Goal: Find contact information: Obtain details needed to contact an individual or organization

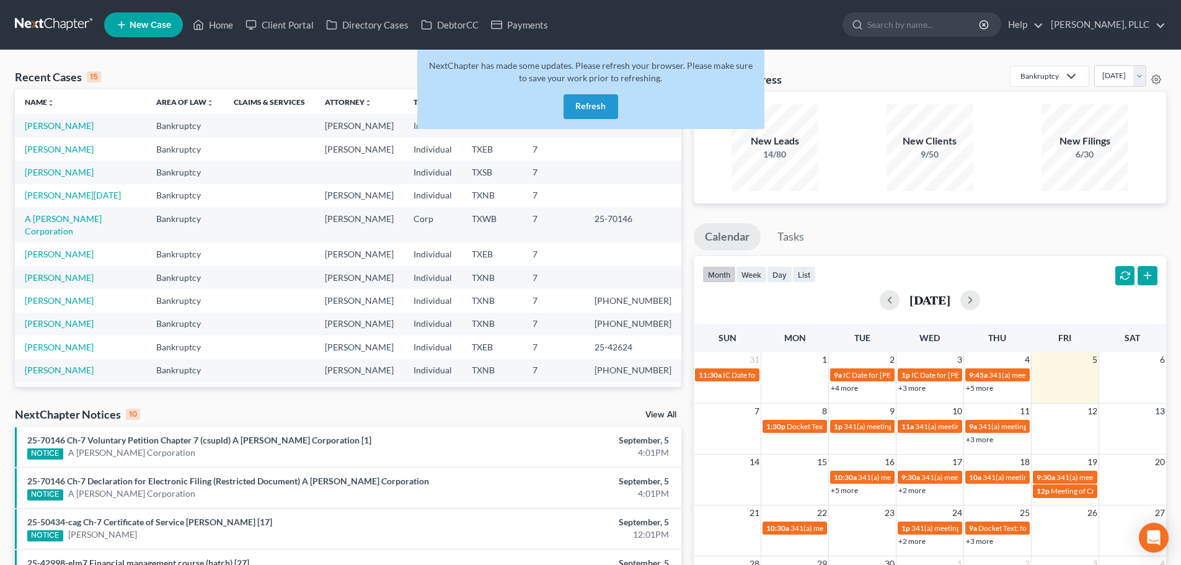
click at [585, 112] on button "Refresh" at bounding box center [590, 106] width 55 height 25
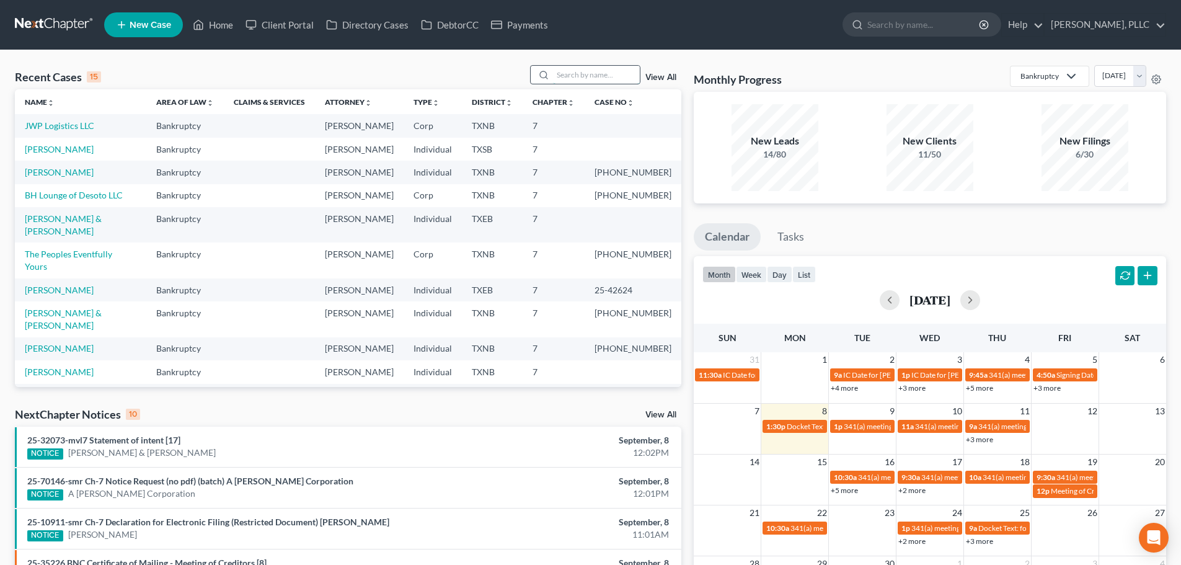
click at [576, 78] on input "search" at bounding box center [596, 75] width 87 height 18
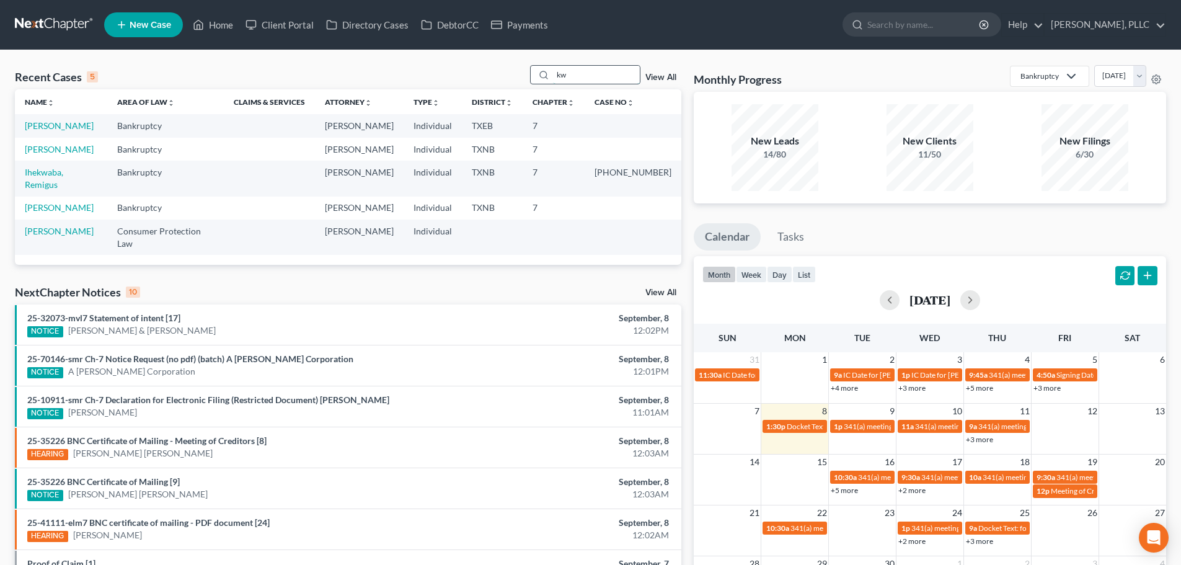
click at [582, 76] on input "kw" at bounding box center [596, 75] width 87 height 18
type input "k"
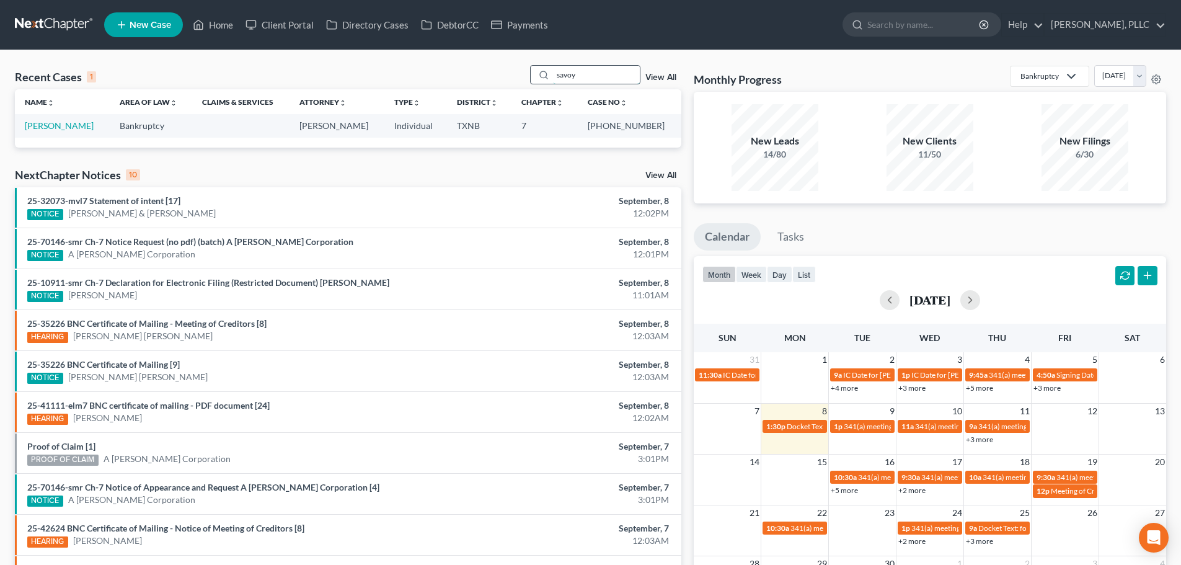
click at [628, 74] on input "savoy" at bounding box center [596, 75] width 87 height 18
type input "s"
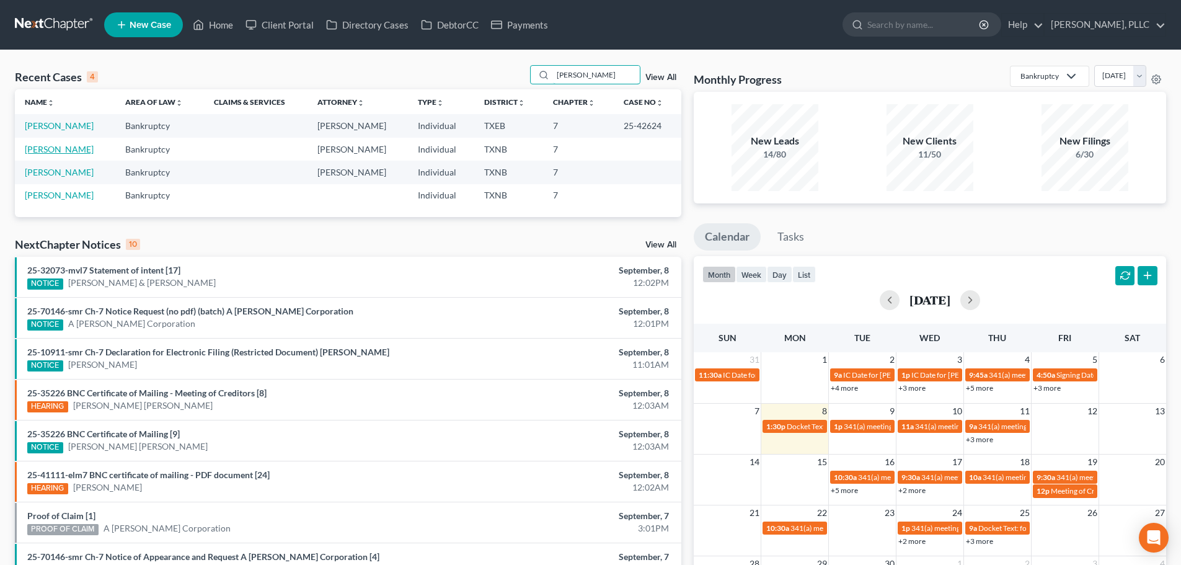
type input "[PERSON_NAME]"
click at [94, 147] on link "Padron-Hernandez, Margaret" at bounding box center [59, 149] width 69 height 11
select select "6"
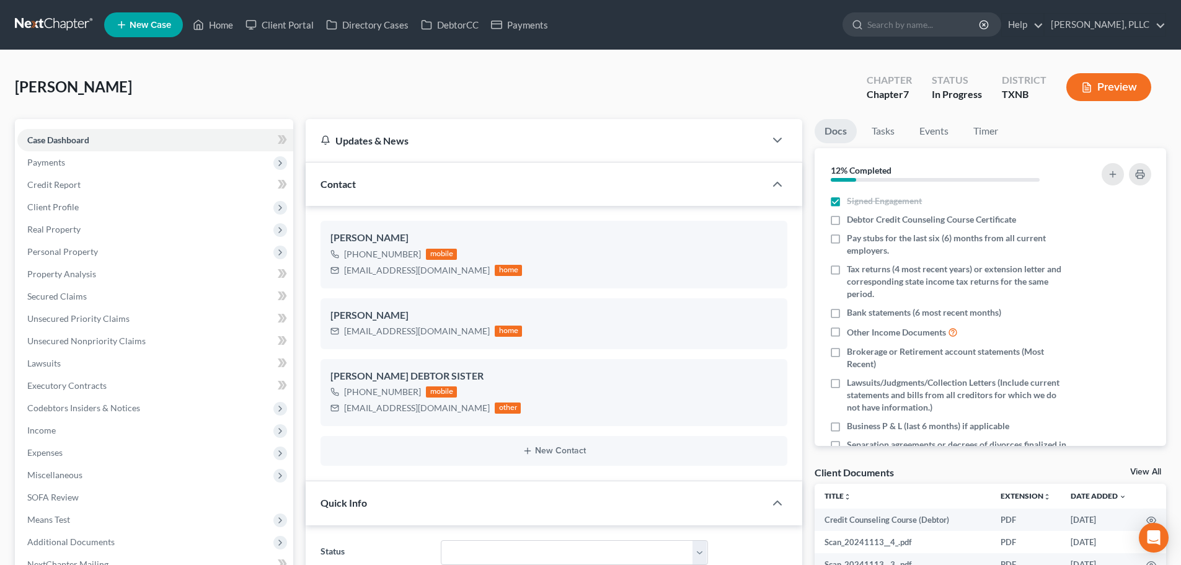
scroll to position [606, 0]
click at [77, 166] on span "Payments" at bounding box center [155, 162] width 276 height 22
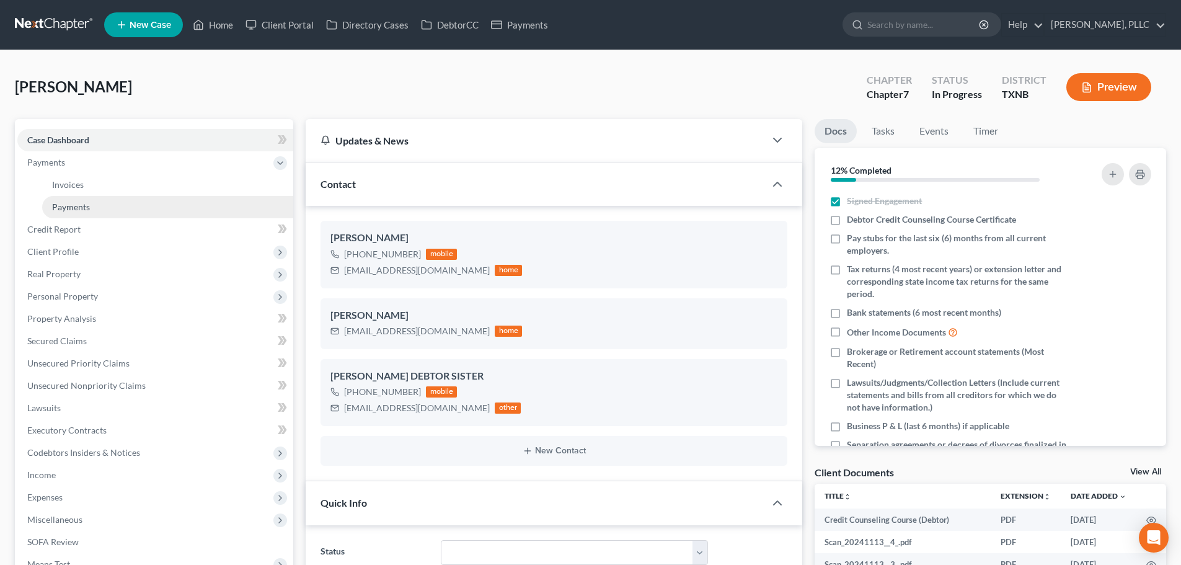
click at [104, 208] on link "Payments" at bounding box center [167, 207] width 251 height 22
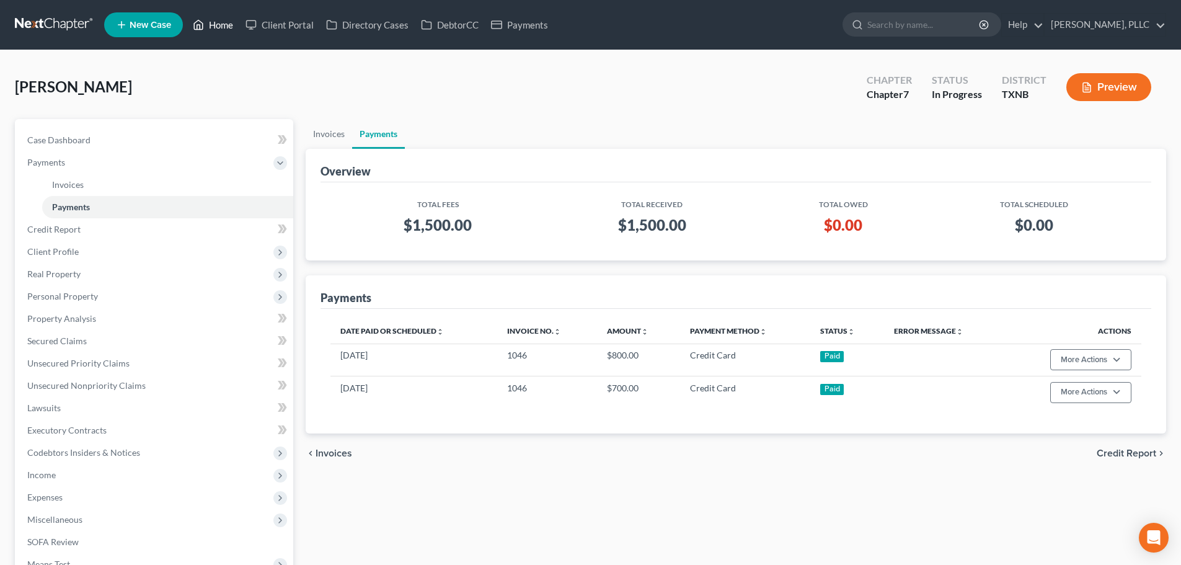
click at [215, 24] on link "Home" at bounding box center [213, 25] width 53 height 22
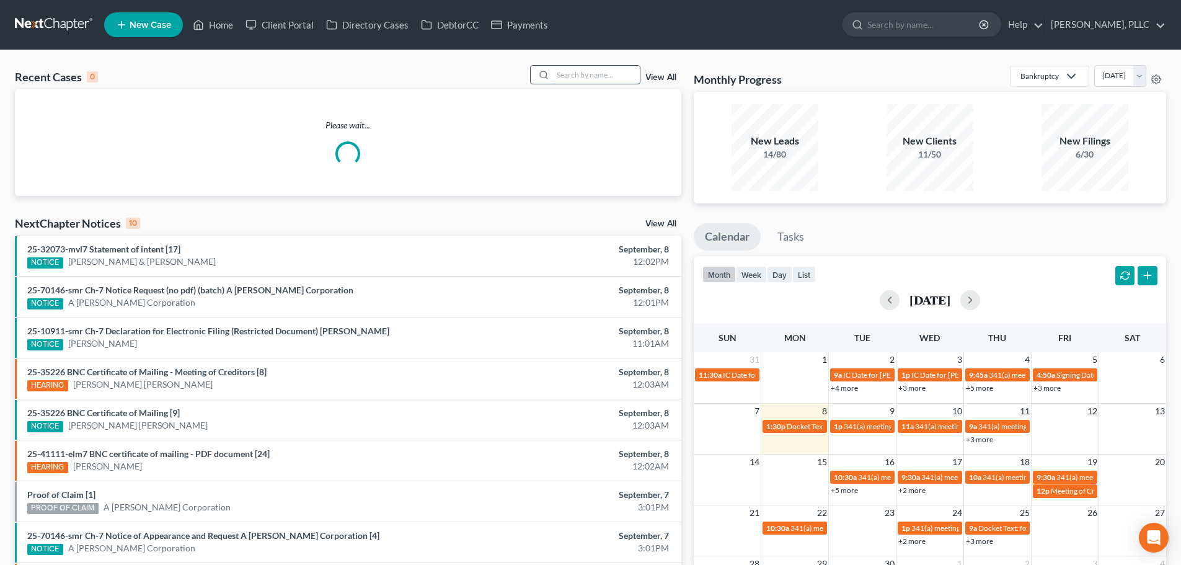
click at [589, 74] on input "search" at bounding box center [596, 75] width 87 height 18
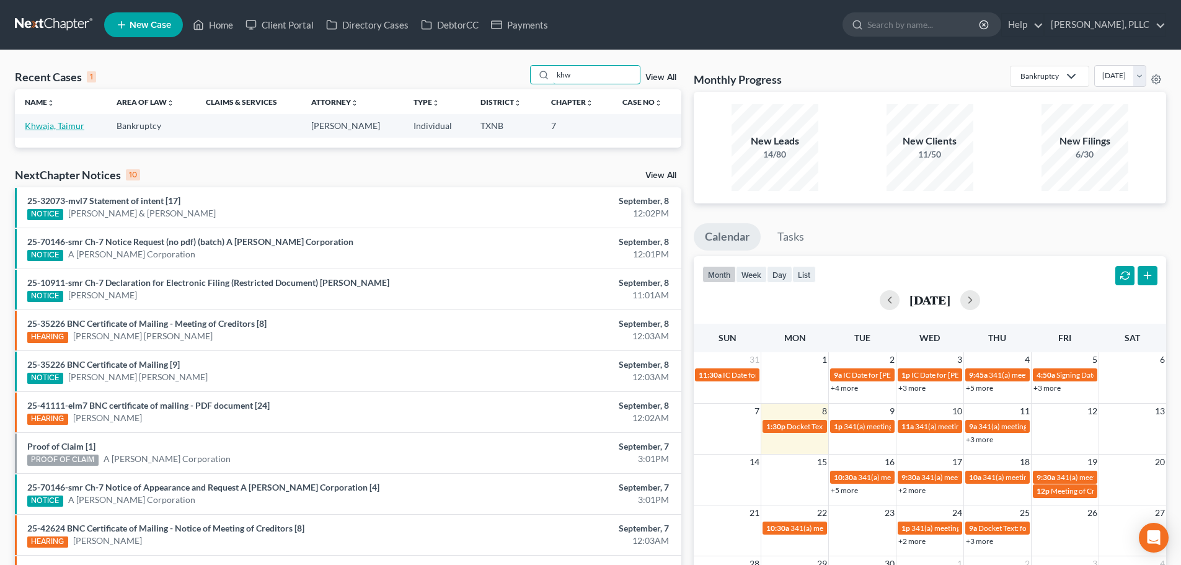
type input "khw"
click at [66, 128] on link "Khwaja, Taimur" at bounding box center [55, 125] width 60 height 11
select select "4"
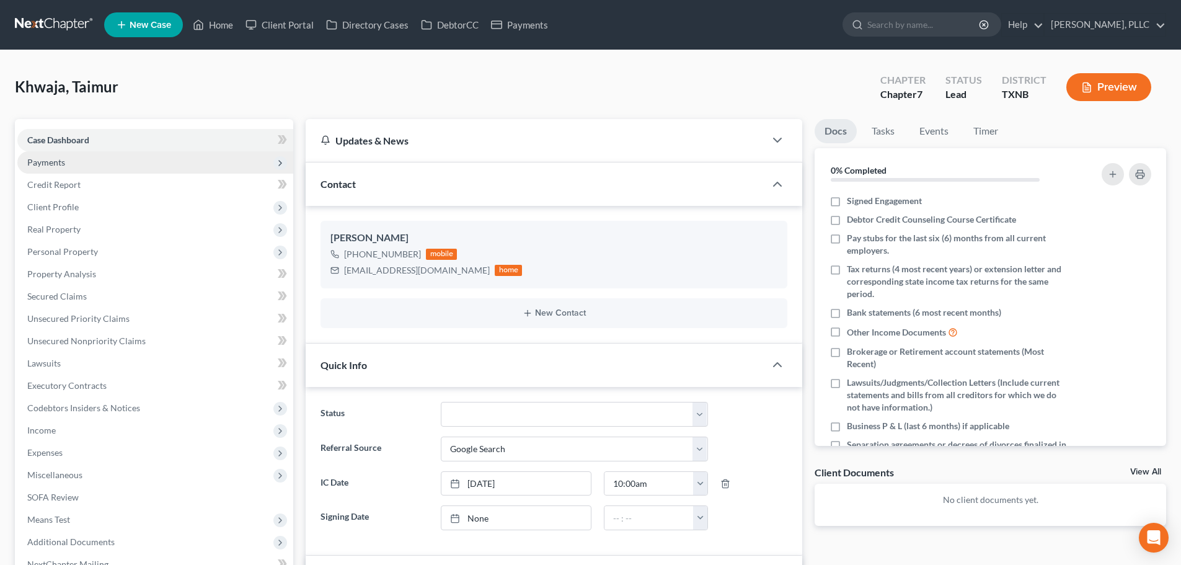
click at [61, 162] on span "Payments" at bounding box center [46, 162] width 38 height 11
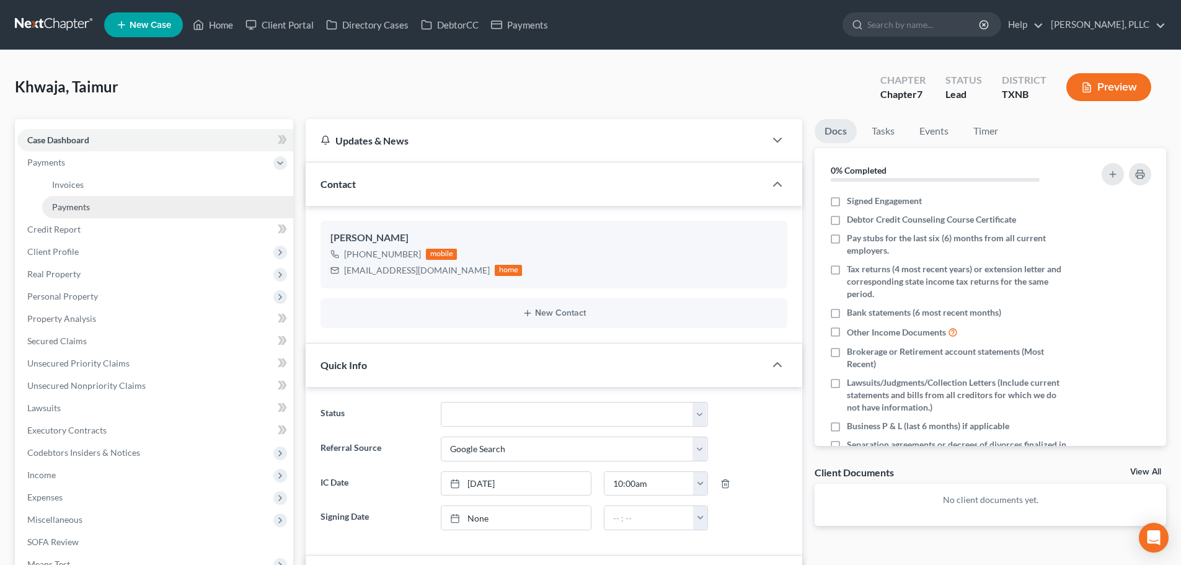
click at [75, 207] on span "Payments" at bounding box center [71, 206] width 38 height 11
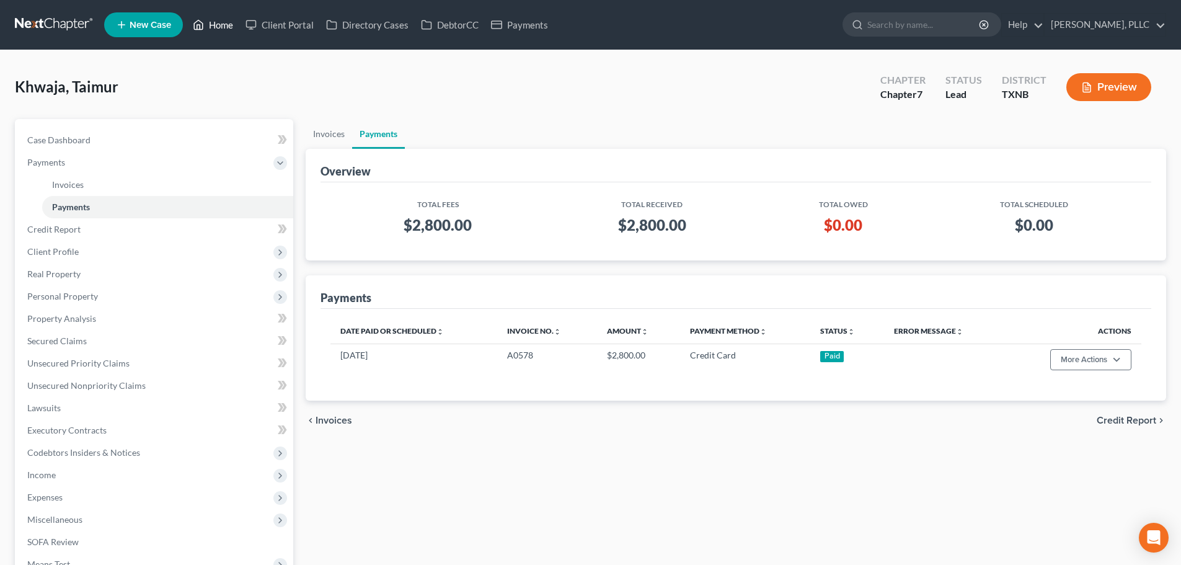
click at [214, 24] on link "Home" at bounding box center [213, 25] width 53 height 22
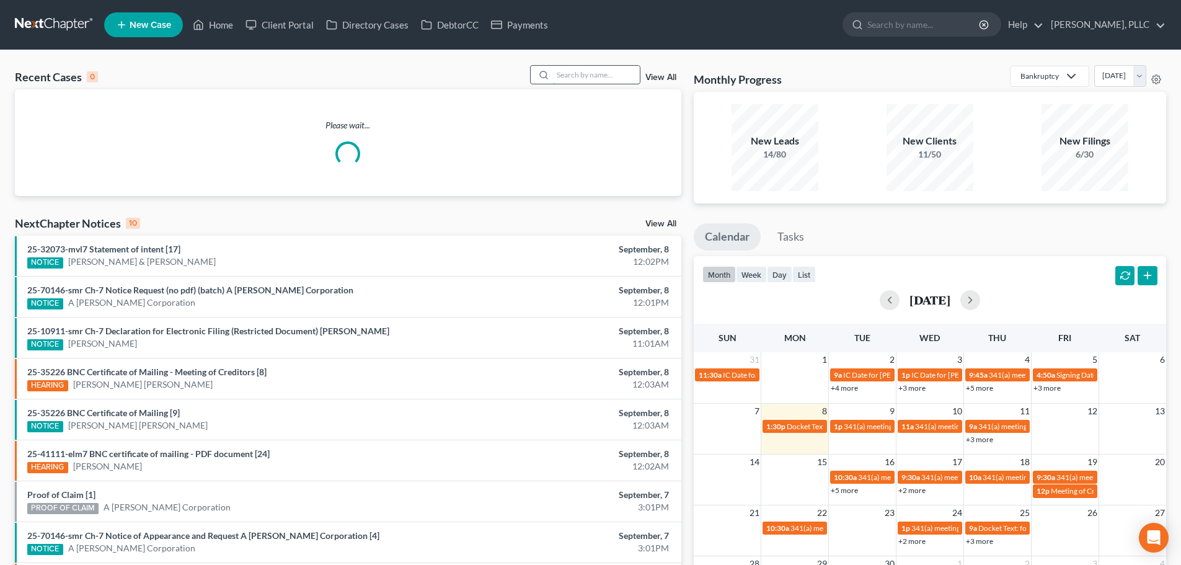
click at [573, 72] on input "search" at bounding box center [596, 75] width 87 height 18
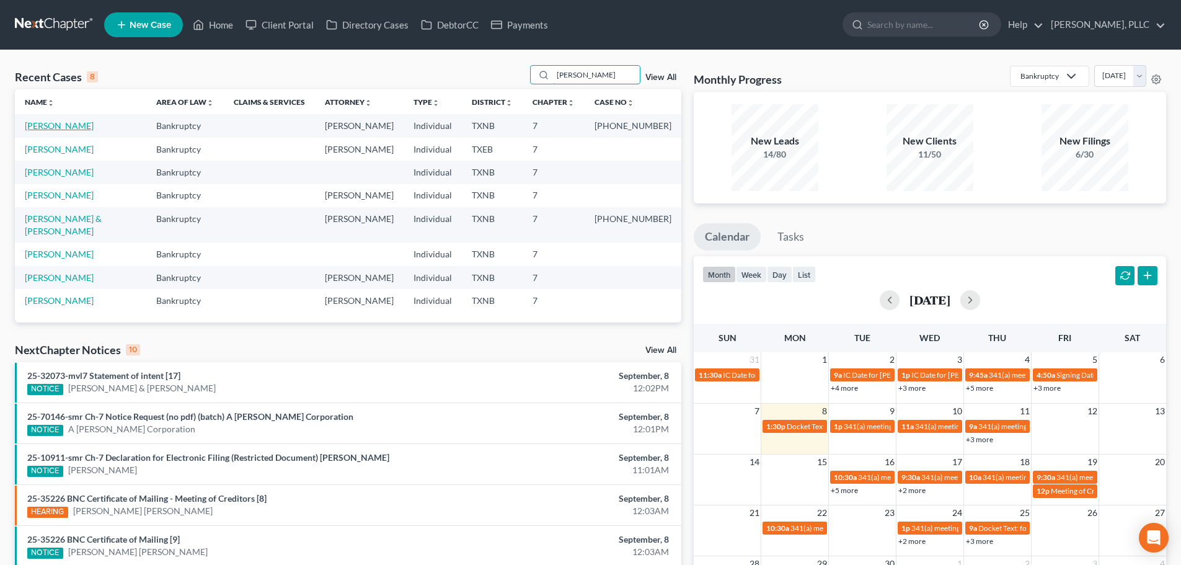
type input "RYAN"
click at [55, 125] on link "Morrow, Ryan" at bounding box center [59, 125] width 69 height 11
select select "3"
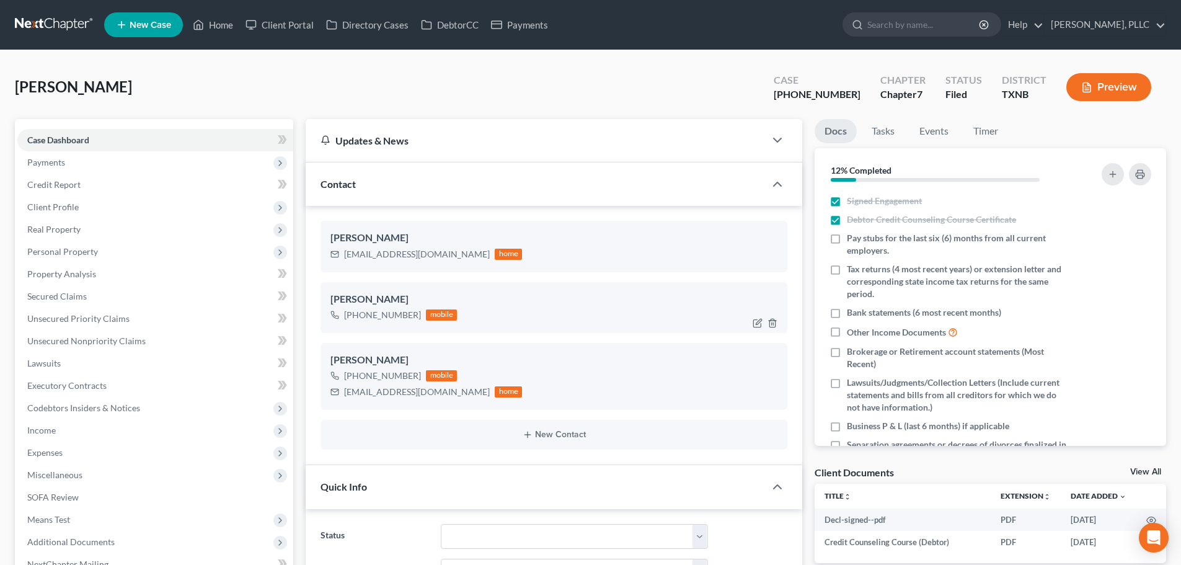
scroll to position [1437, 0]
drag, startPoint x: 431, startPoint y: 256, endPoint x: 337, endPoint y: 269, distance: 95.1
click at [337, 269] on div "Ryan Morrow r_morrow@ymail.com home" at bounding box center [553, 246] width 467 height 51
copy div "r_morrow@ymail.com"
drag, startPoint x: 226, startPoint y: 25, endPoint x: 293, endPoint y: 30, distance: 66.5
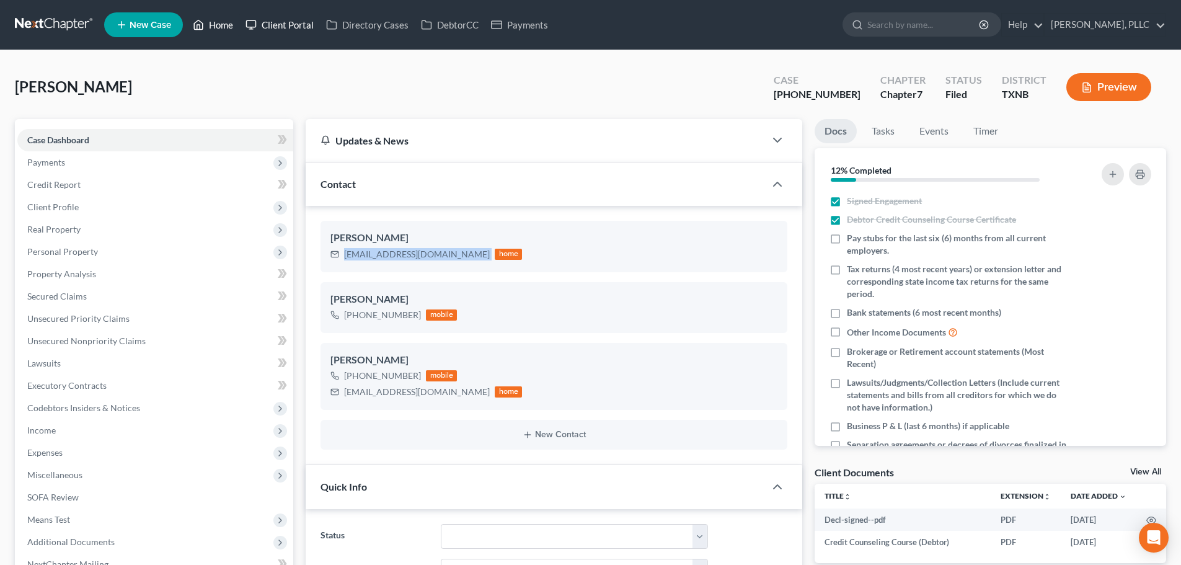
click at [226, 25] on link "Home" at bounding box center [213, 25] width 53 height 22
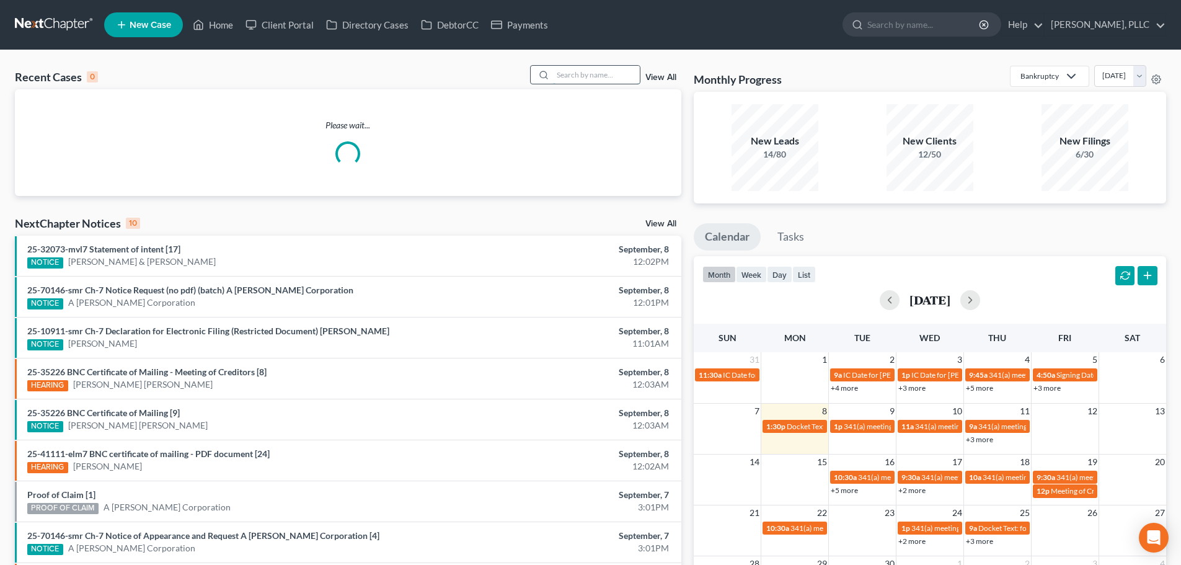
click at [597, 80] on input "search" at bounding box center [596, 75] width 87 height 18
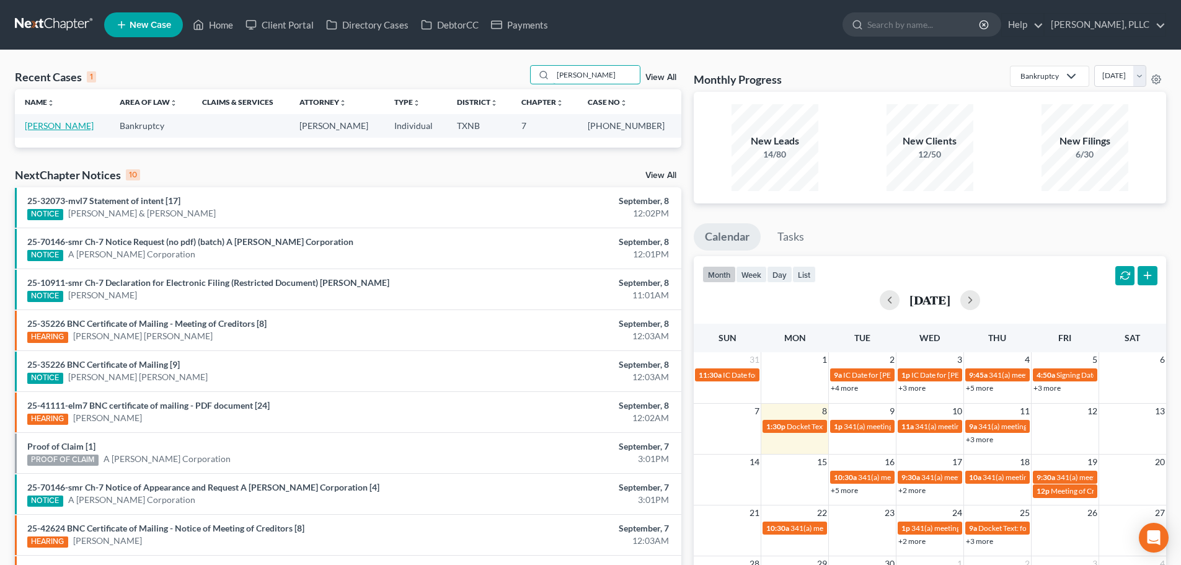
type input "taite"
click at [60, 126] on link "Taite, Karen" at bounding box center [59, 125] width 69 height 11
select select "6"
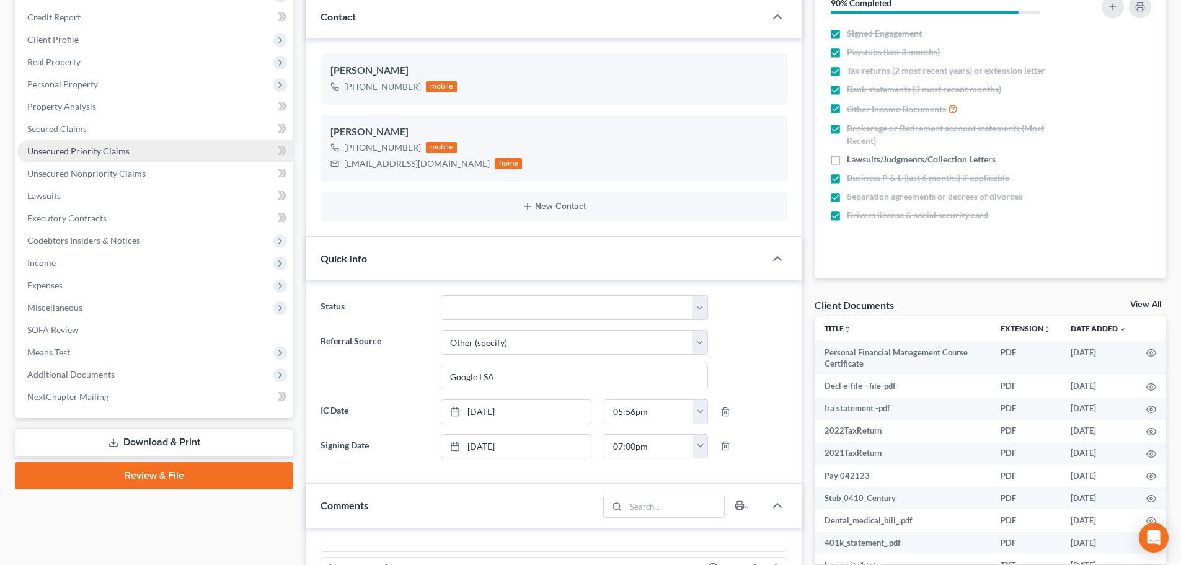
scroll to position [248, 0]
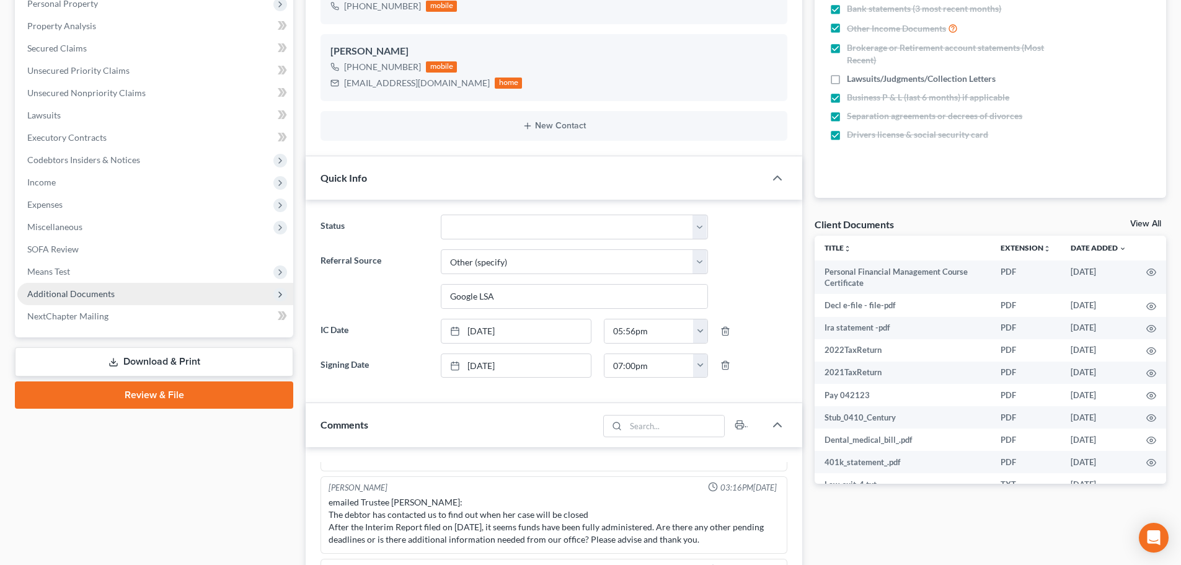
click at [77, 292] on span "Additional Documents" at bounding box center [70, 293] width 87 height 11
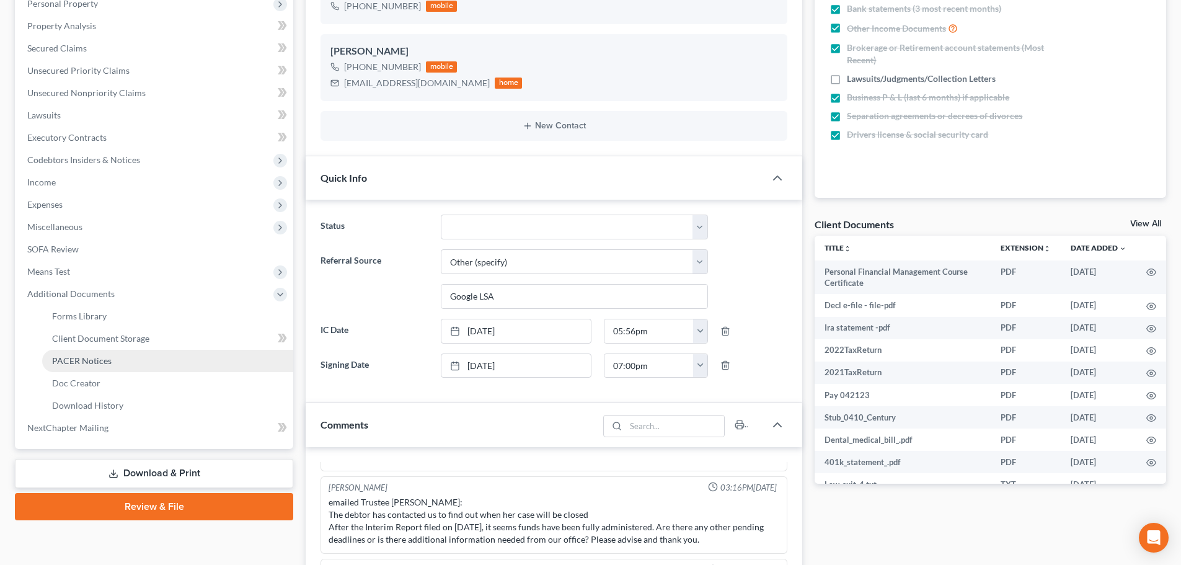
click at [100, 358] on span "PACER Notices" at bounding box center [82, 360] width 60 height 11
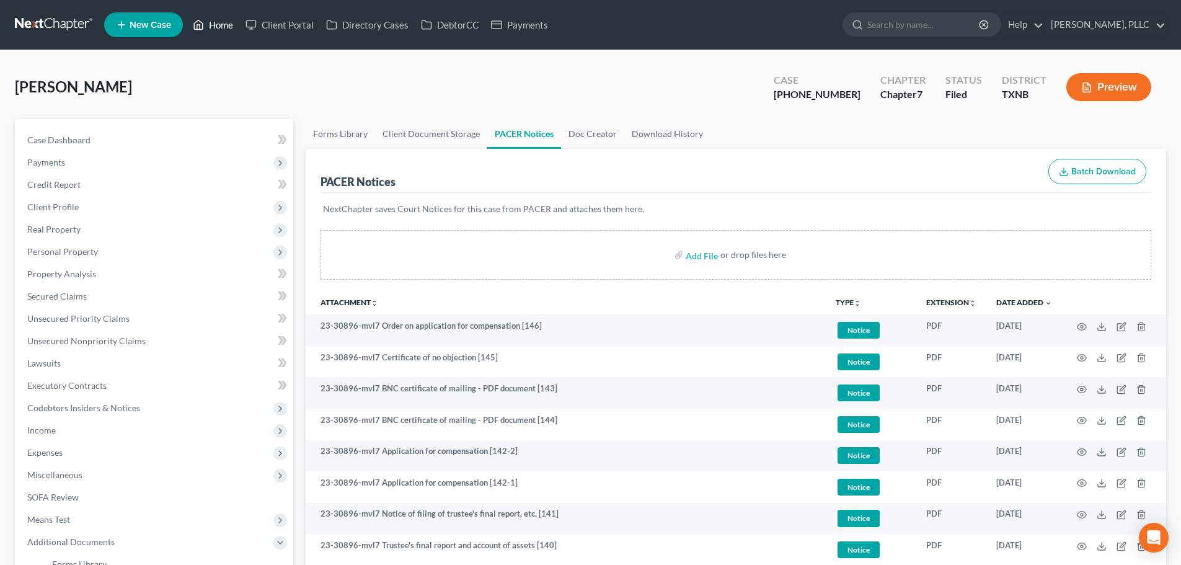
click at [218, 25] on link "Home" at bounding box center [213, 25] width 53 height 22
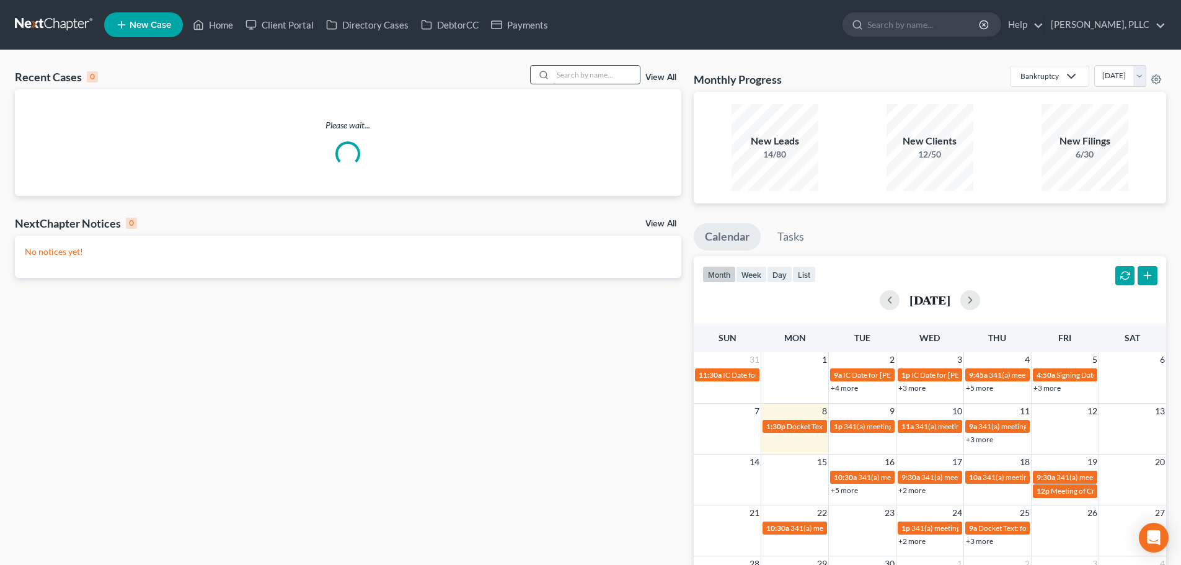
click at [562, 73] on input "search" at bounding box center [596, 75] width 87 height 18
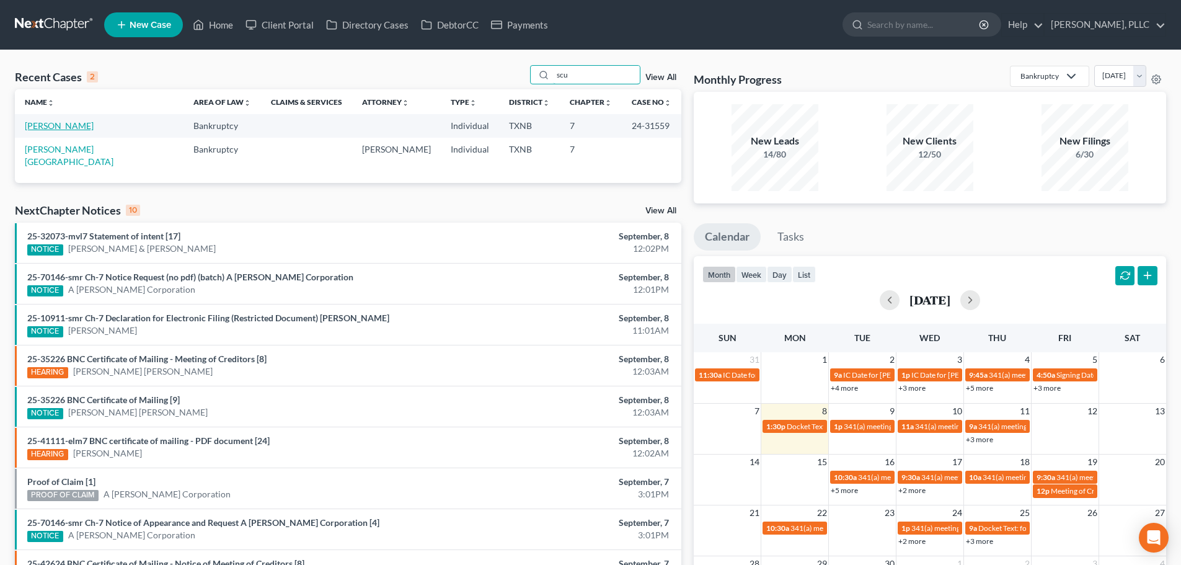
type input "scu"
click at [74, 126] on link "Scurlark, Elizabeth" at bounding box center [59, 125] width 69 height 11
select select "6"
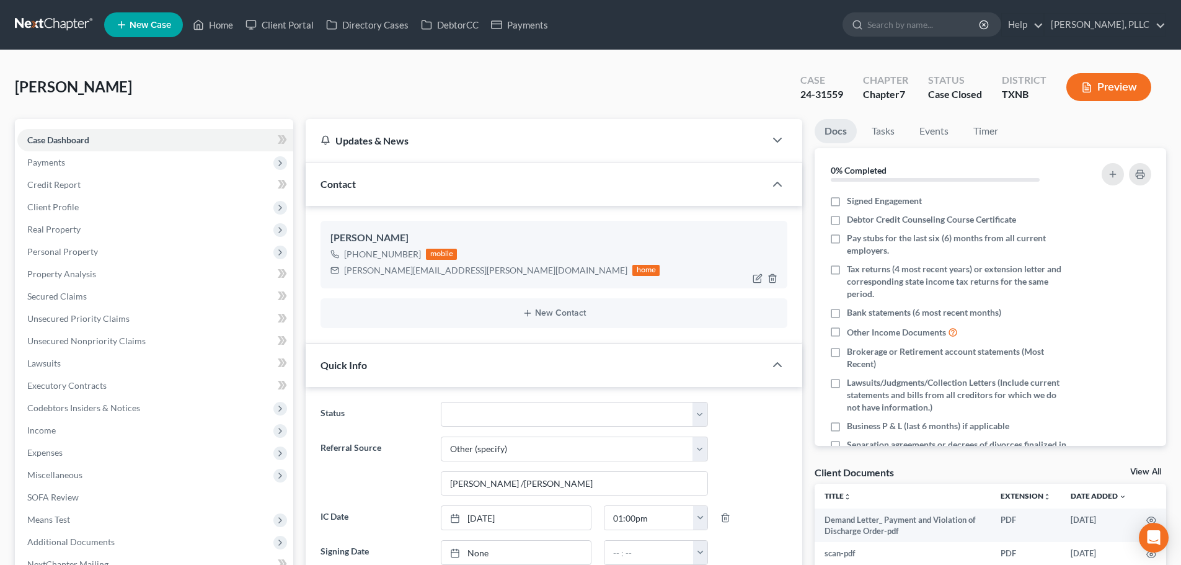
scroll to position [172, 0]
drag, startPoint x: 432, startPoint y: 274, endPoint x: 344, endPoint y: 278, distance: 88.1
click at [344, 278] on div "Elizabeth Scurlark +1 (214) 534-3446 mobile scurlark.liz@gmail.com home" at bounding box center [553, 254] width 467 height 67
copy div "scurlark.liz@gmail.com"
click at [1081, 421] on div at bounding box center [1116, 426] width 84 height 12
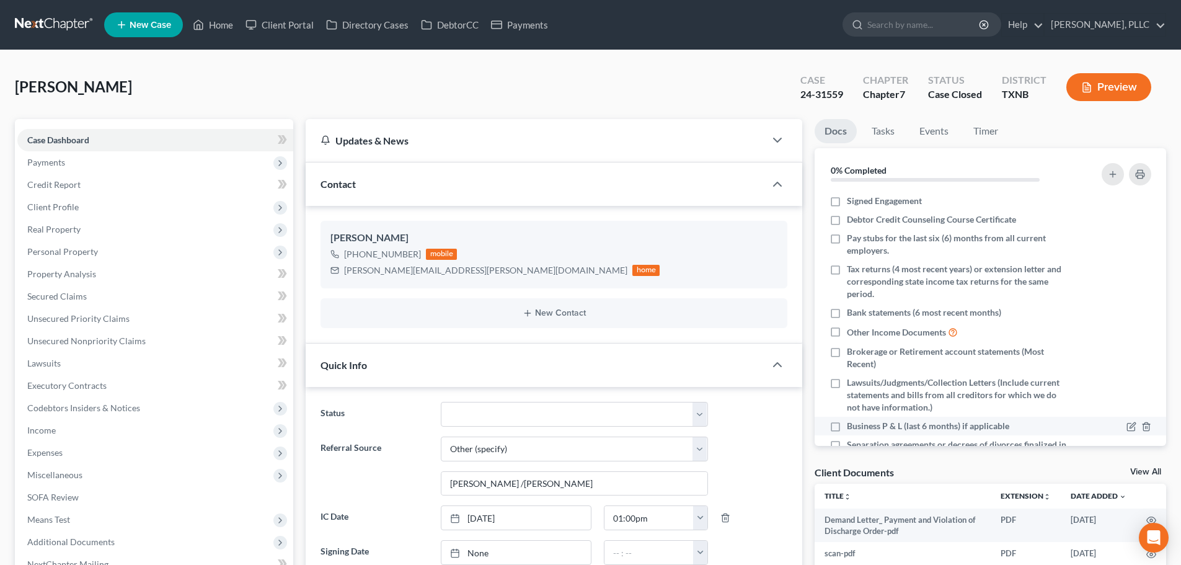
click at [1081, 421] on div at bounding box center [1116, 426] width 84 height 12
